Goal: Transaction & Acquisition: Purchase product/service

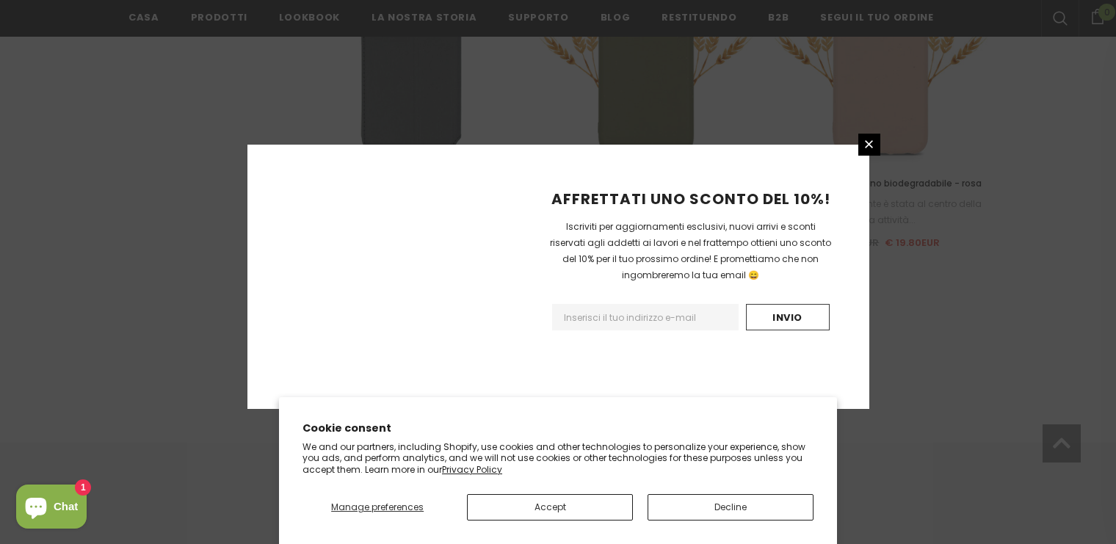
scroll to position [1777, 0]
